Goal: Task Accomplishment & Management: Use online tool/utility

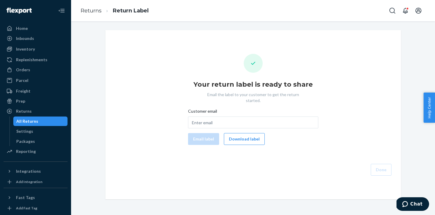
click at [44, 120] on div "All Returns" at bounding box center [40, 121] width 53 height 8
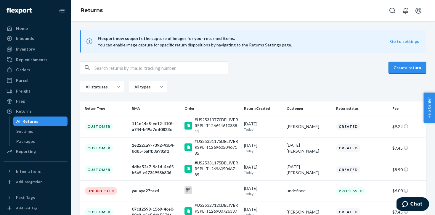
click at [405, 68] on button "Create return" at bounding box center [407, 68] width 38 height 12
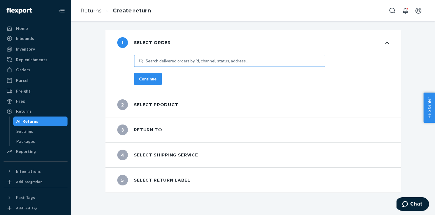
click at [196, 59] on div "Search delivered orders by id, channel, status, address..." at bounding box center [197, 61] width 103 height 6
click at [146, 59] on input "Search delivered orders by id, channel, status, address..." at bounding box center [146, 61] width 1 height 6
paste input "PD3678756"
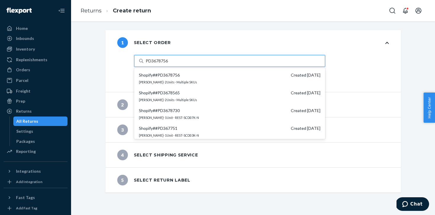
type input "PD3678756"
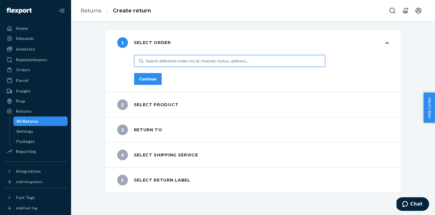
paste input "PD3678756"
type input "PD3678756"
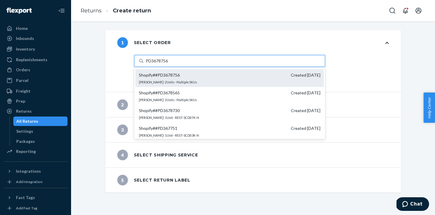
click at [156, 73] on span "Shopify # #PD3678756" at bounding box center [159, 75] width 41 height 6
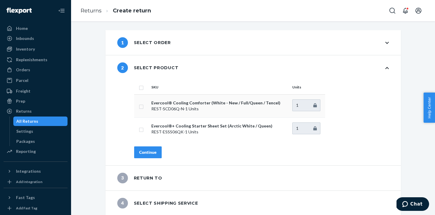
click at [144, 106] on td at bounding box center [141, 105] width 15 height 23
drag, startPoint x: 142, startPoint y: 104, endPoint x: 146, endPoint y: 129, distance: 25.3
click at [142, 104] on input "checkbox" at bounding box center [141, 106] width 5 height 6
checkbox input "true"
click at [148, 148] on button "Continue" at bounding box center [148, 152] width 28 height 12
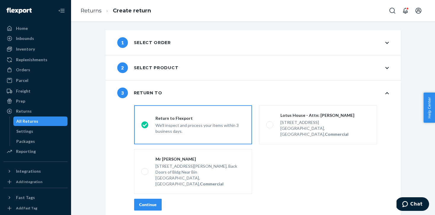
click at [143, 41] on div "1 Select order" at bounding box center [144, 42] width 54 height 11
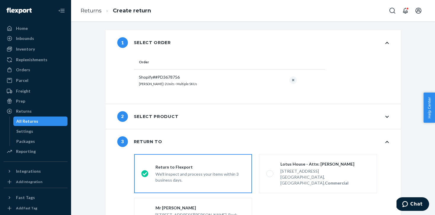
click at [148, 120] on div "2 Select product" at bounding box center [147, 116] width 61 height 11
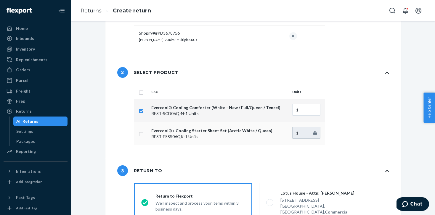
scroll to position [47, 0]
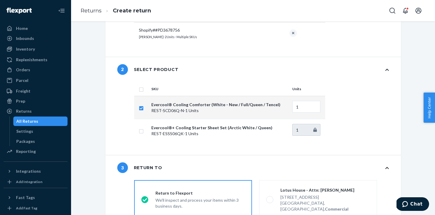
click at [140, 112] on td at bounding box center [141, 107] width 15 height 23
click at [141, 106] on input "checkbox" at bounding box center [141, 107] width 5 height 6
checkbox input "false"
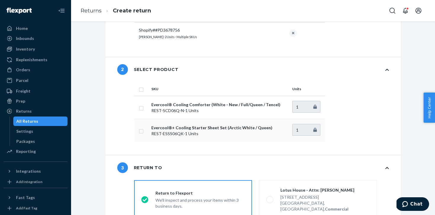
click at [142, 128] on input "checkbox" at bounding box center [141, 131] width 5 height 6
checkbox input "true"
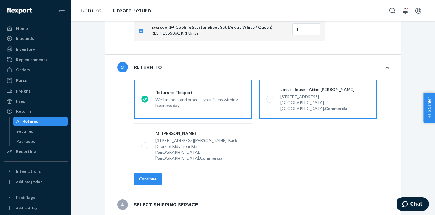
scroll to position [149, 0]
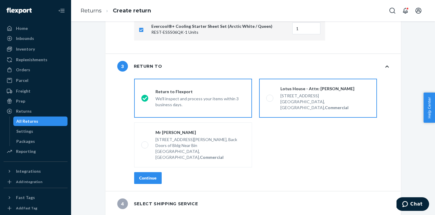
click at [284, 104] on div "[GEOGRAPHIC_DATA], [GEOGRAPHIC_DATA], Commercial" at bounding box center [324, 105] width 89 height 12
click at [270, 100] on input "Lotus House - Attn: [PERSON_NAME] [STREET_ADDRESS], Commercial" at bounding box center [268, 98] width 4 height 4
radio input "true"
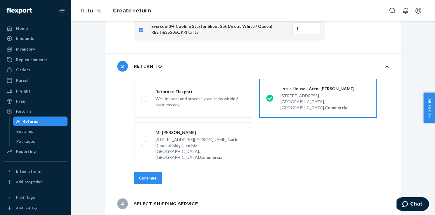
click at [147, 172] on button "Continue" at bounding box center [148, 178] width 28 height 12
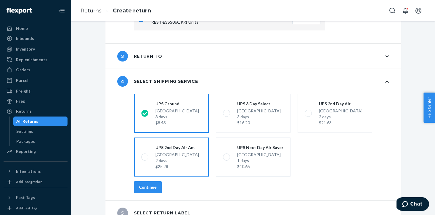
scroll to position [169, 0]
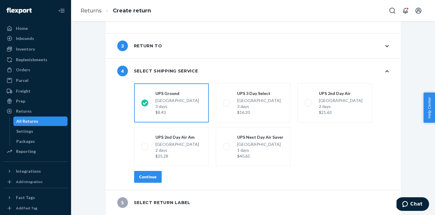
click at [153, 175] on div "Continue" at bounding box center [147, 177] width 17 height 6
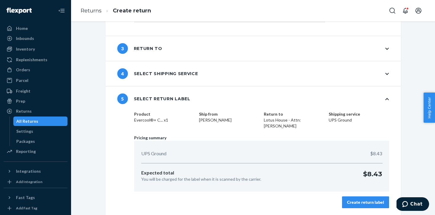
click at [360, 201] on div "Create return label" at bounding box center [365, 202] width 37 height 6
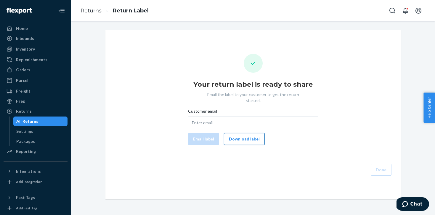
drag, startPoint x: 262, startPoint y: 134, endPoint x: 258, endPoint y: 134, distance: 3.9
click at [261, 134] on div "Email label Download label" at bounding box center [253, 139] width 135 height 12
click at [258, 134] on button "Download label" at bounding box center [244, 139] width 41 height 12
